Goal: Task Accomplishment & Management: Manage account settings

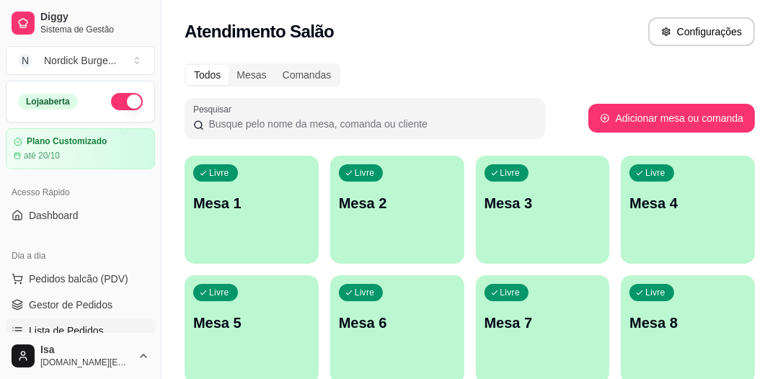
scroll to position [115, 0]
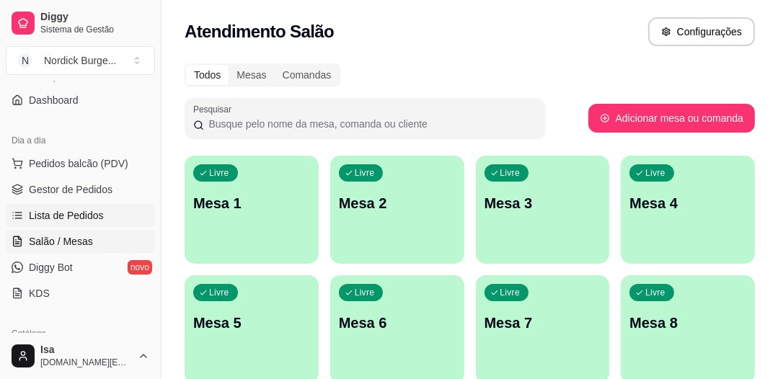
click at [53, 205] on link "Lista de Pedidos" at bounding box center [80, 215] width 149 height 23
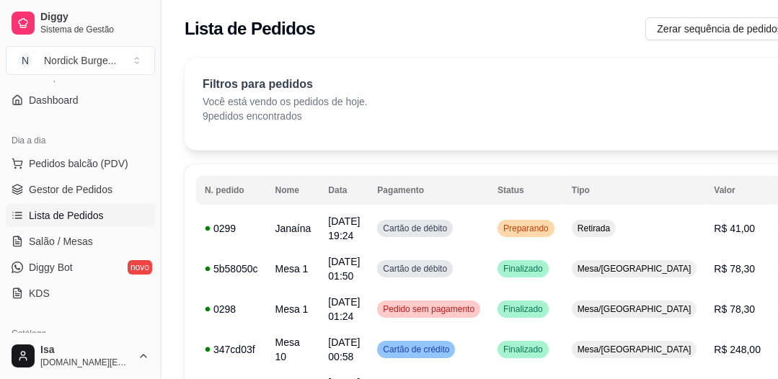
click at [53, 208] on span "Lista de Pedidos" at bounding box center [66, 215] width 75 height 14
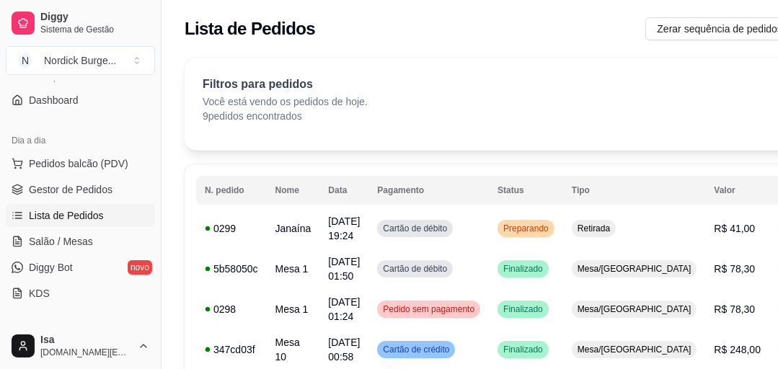
scroll to position [173, 0]
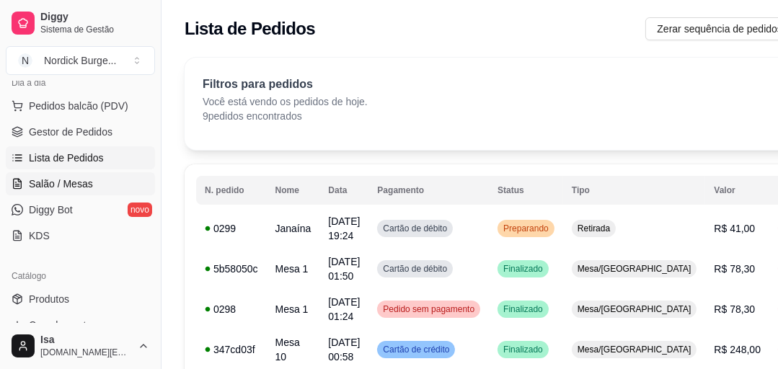
click at [55, 177] on span "Salão / Mesas" at bounding box center [61, 184] width 64 height 14
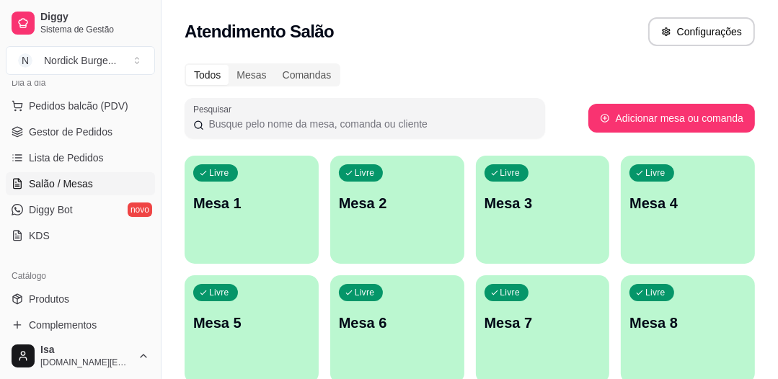
click at [54, 170] on ul "Pedidos balcão (PDV) Gestor de Pedidos Lista de Pedidos Salão / Mesas Diggy Bot…" at bounding box center [80, 170] width 149 height 153
click at [55, 163] on span "Lista de Pedidos" at bounding box center [66, 158] width 75 height 14
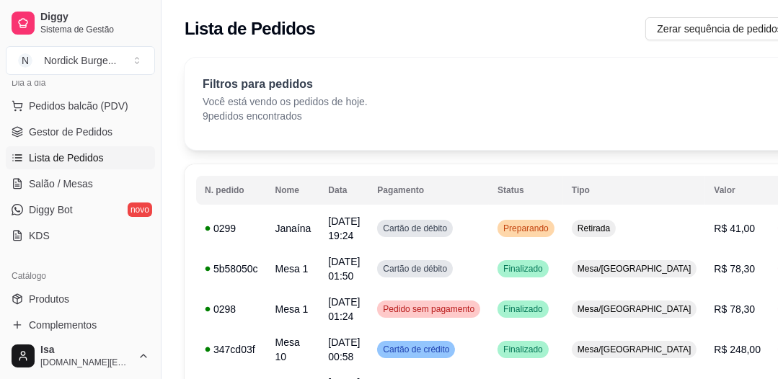
click at [55, 154] on span "Lista de Pedidos" at bounding box center [66, 158] width 75 height 14
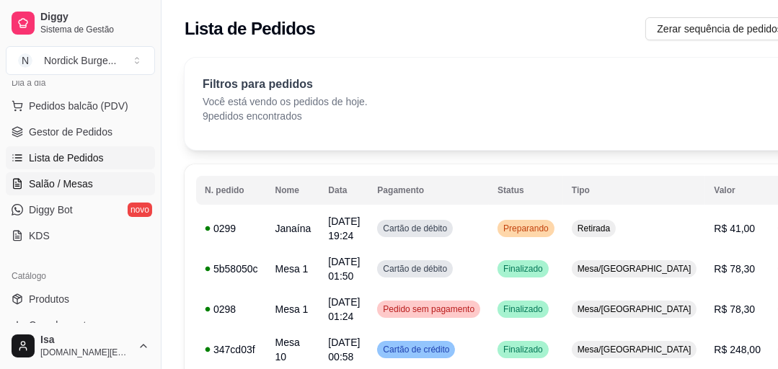
click at [44, 185] on span "Salão / Mesas" at bounding box center [61, 184] width 64 height 14
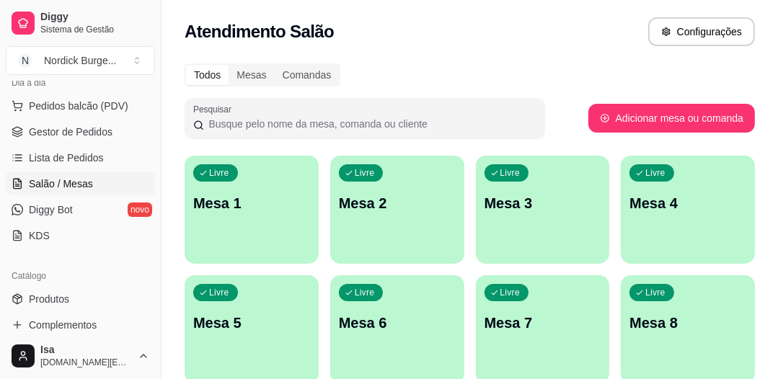
click at [620, 74] on div "Todos Mesas Comandas" at bounding box center [470, 74] width 570 height 23
click at [37, 153] on span "Lista de Pedidos" at bounding box center [66, 158] width 75 height 14
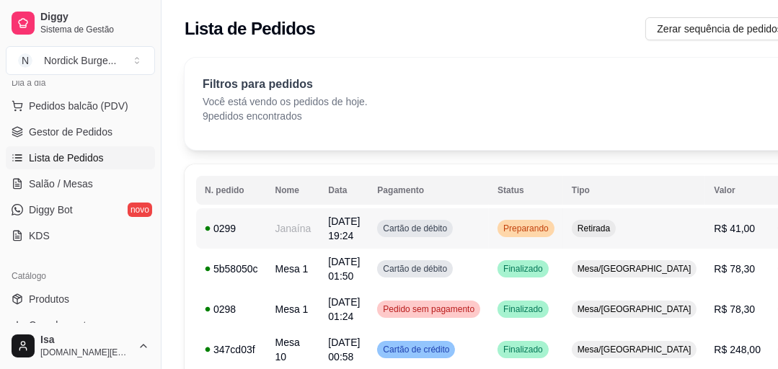
click at [228, 236] on td "0299" at bounding box center [231, 228] width 71 height 40
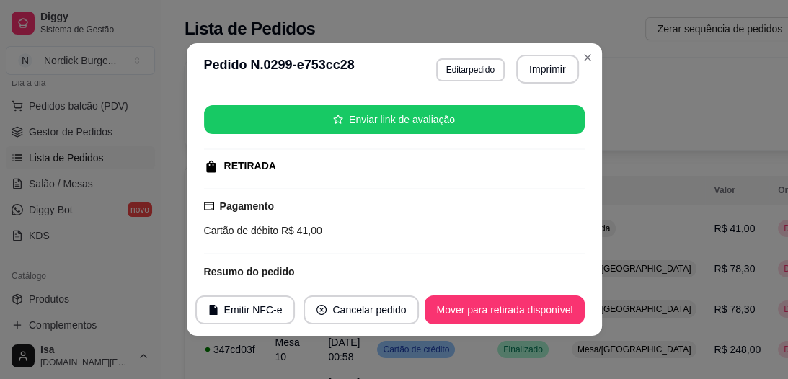
scroll to position [311, 0]
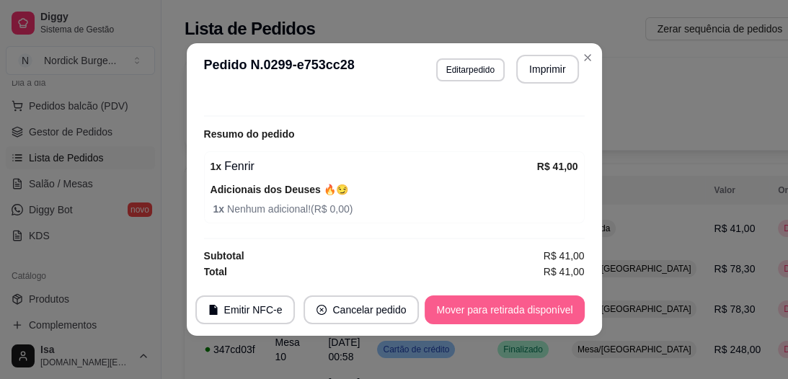
click at [459, 302] on button "Mover para retirada disponível" at bounding box center [503, 309] width 159 height 29
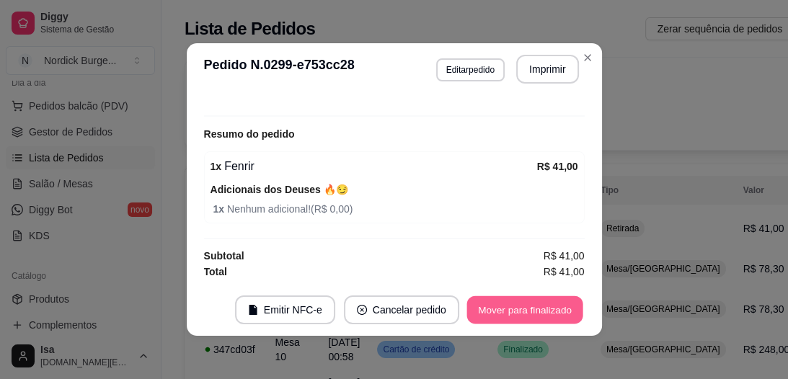
click at [532, 318] on button "Mover para finalizado" at bounding box center [524, 310] width 116 height 28
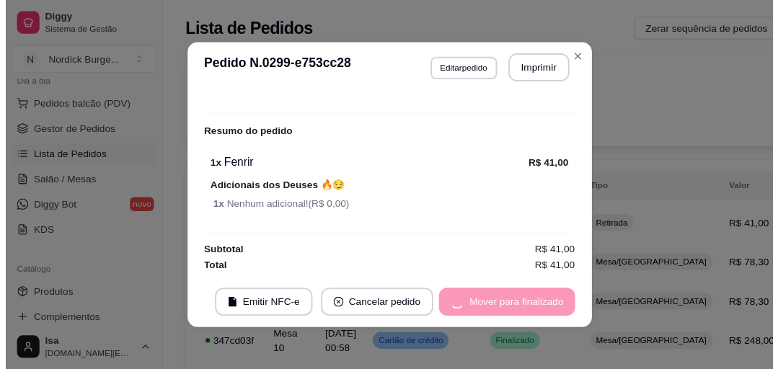
scroll to position [277, 0]
